Goal: Submit feedback/report problem

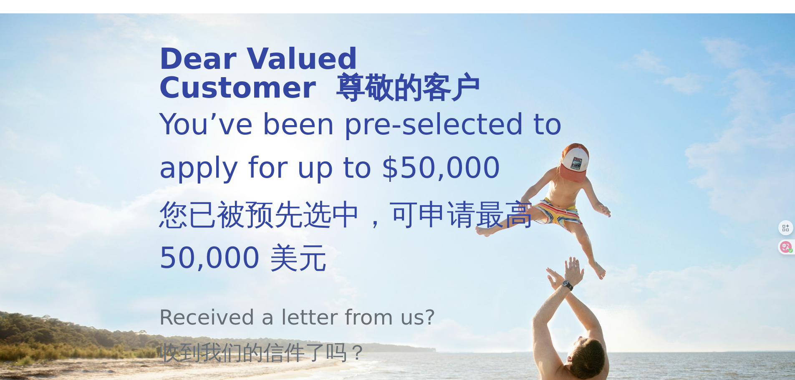
scroll to position [111, 0]
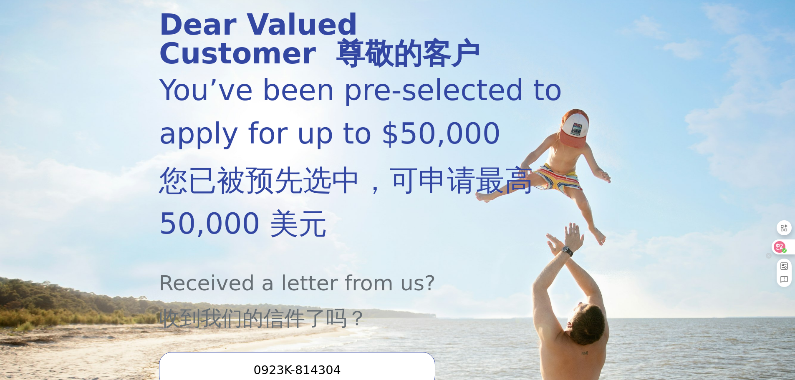
click at [782, 248] on icon at bounding box center [784, 250] width 5 height 5
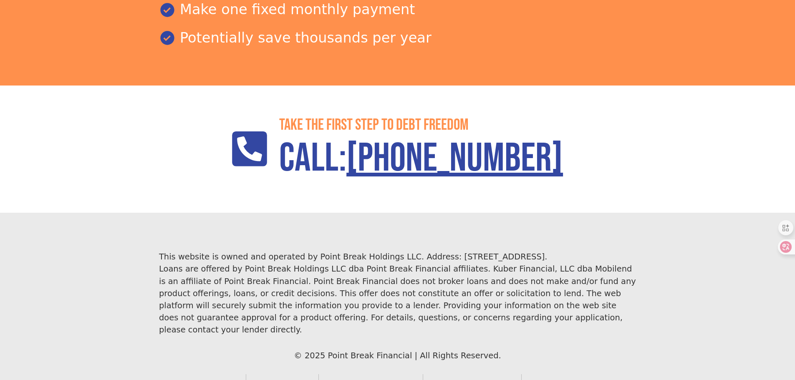
scroll to position [1208, 0]
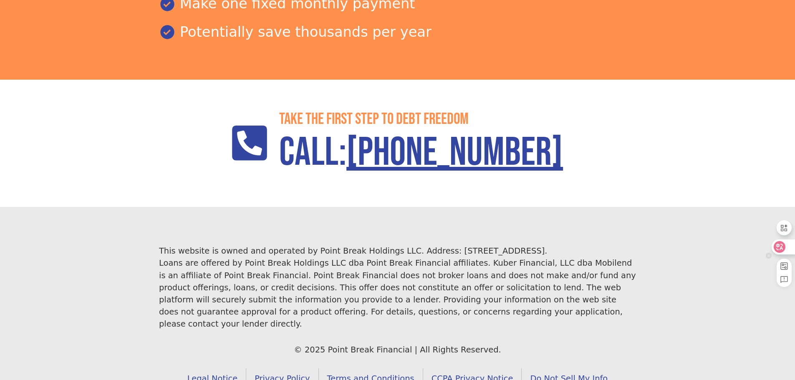
click at [782, 249] on icon at bounding box center [779, 247] width 7 height 7
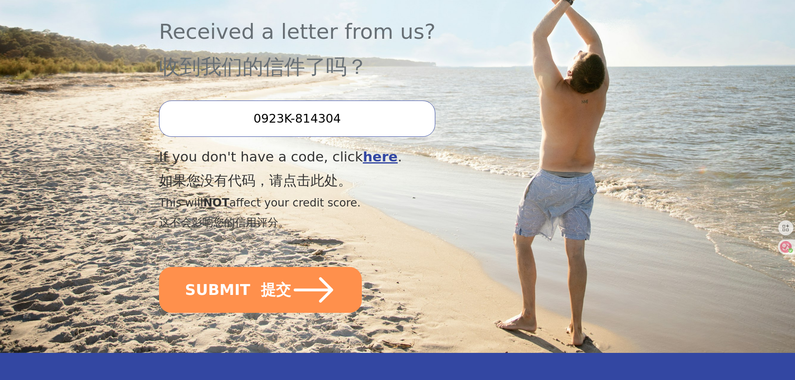
scroll to position [379, 0]
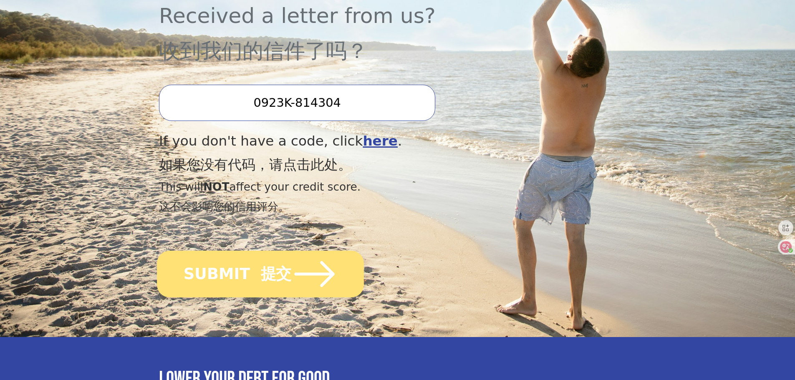
click at [261, 278] on font "提交" at bounding box center [276, 274] width 30 height 18
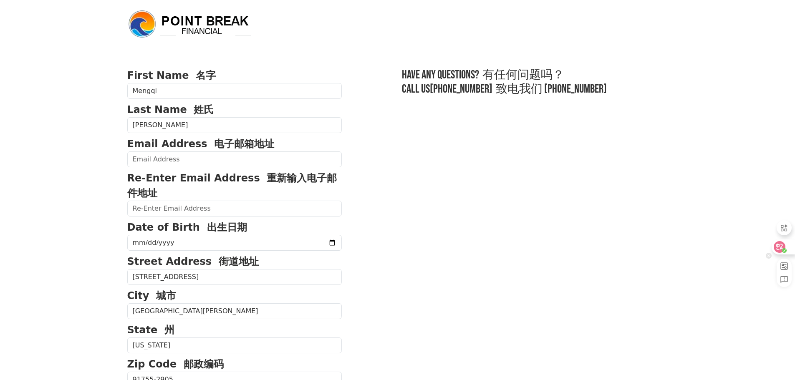
click at [781, 250] on icon at bounding box center [779, 247] width 8 height 8
